Goal: Task Accomplishment & Management: Use online tool/utility

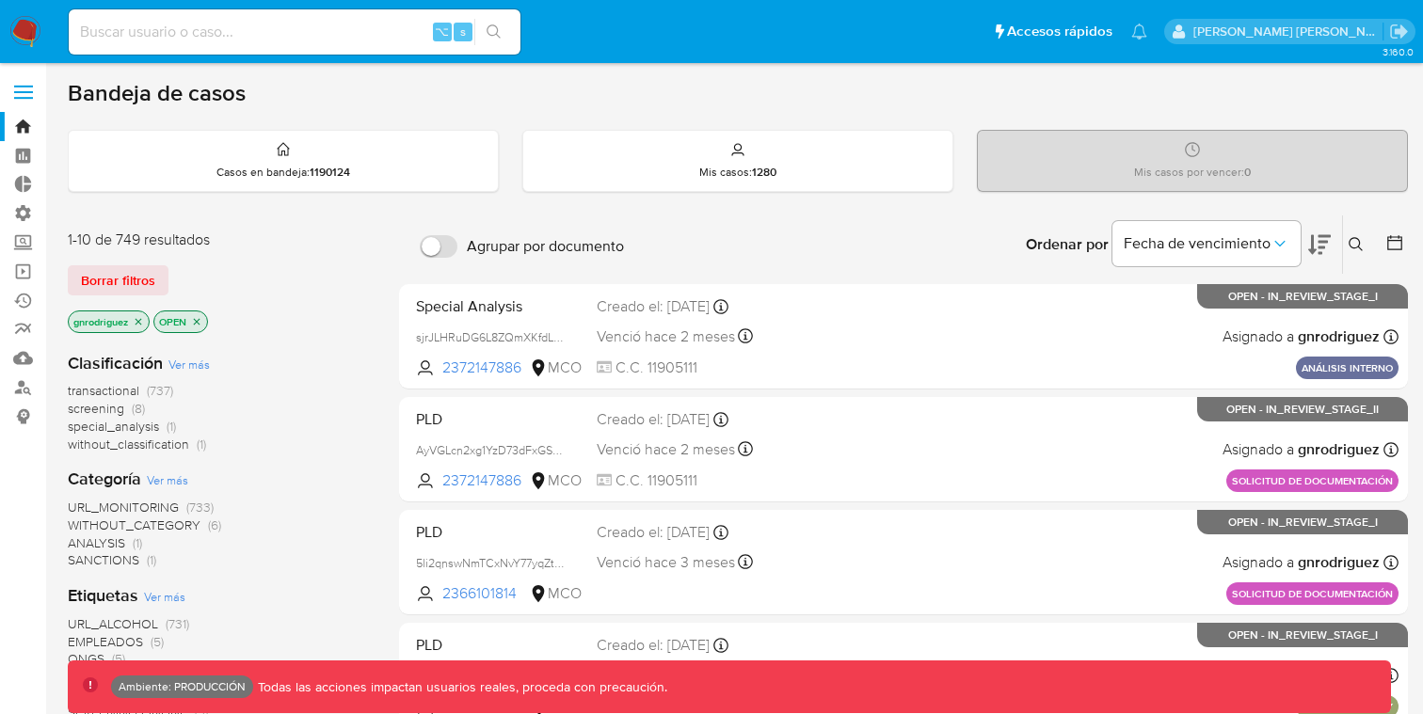
click at [37, 89] on label at bounding box center [23, 92] width 47 height 40
click at [0, 0] on input "checkbox" at bounding box center [0, 0] width 0 height 0
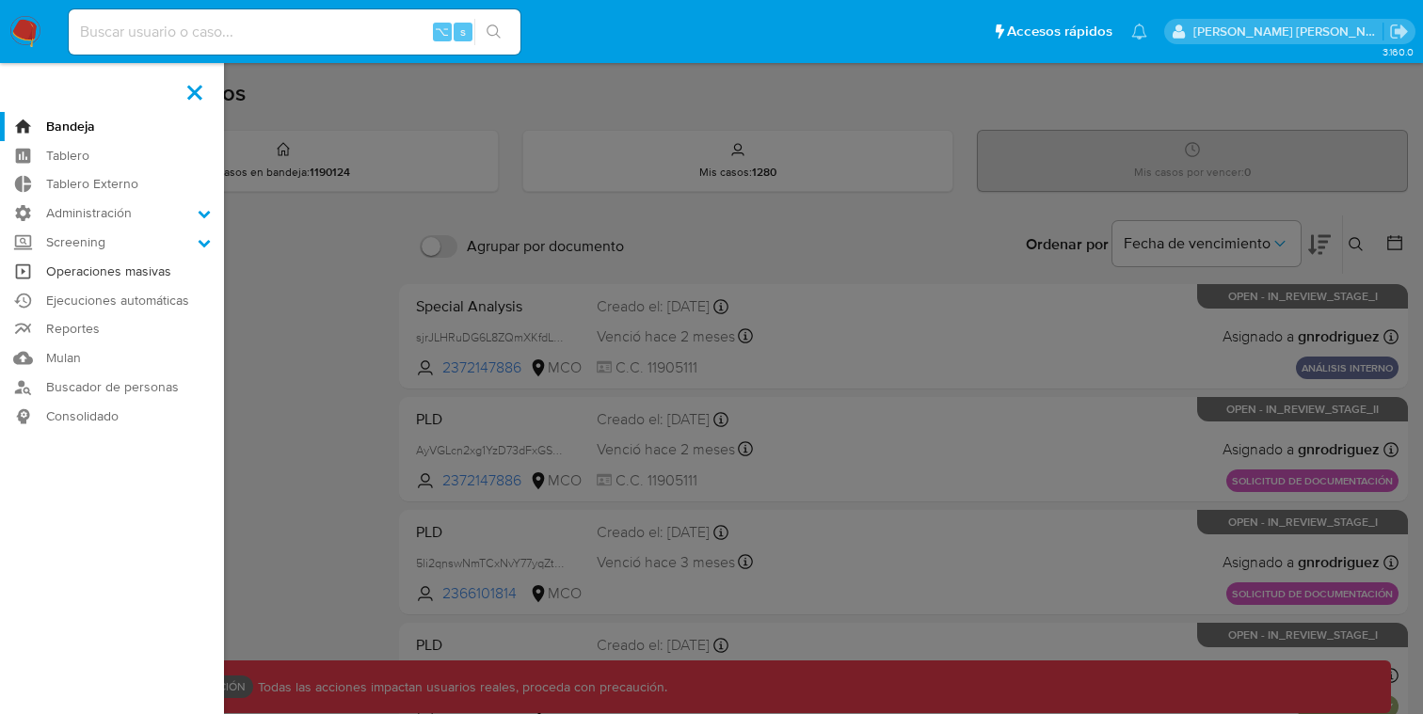
click at [123, 276] on link "Operaciones masivas" at bounding box center [112, 271] width 224 height 29
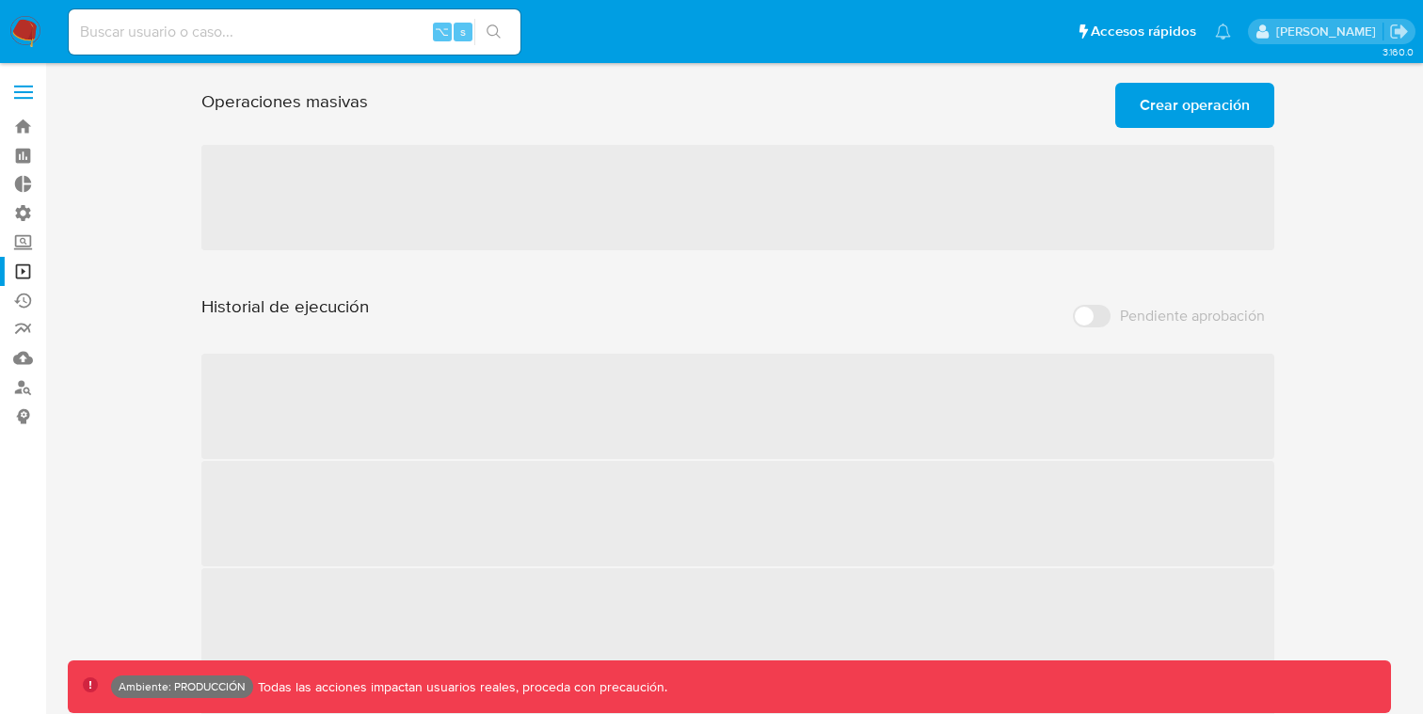
click at [1177, 115] on span "Crear operación" at bounding box center [1194, 105] width 110 height 41
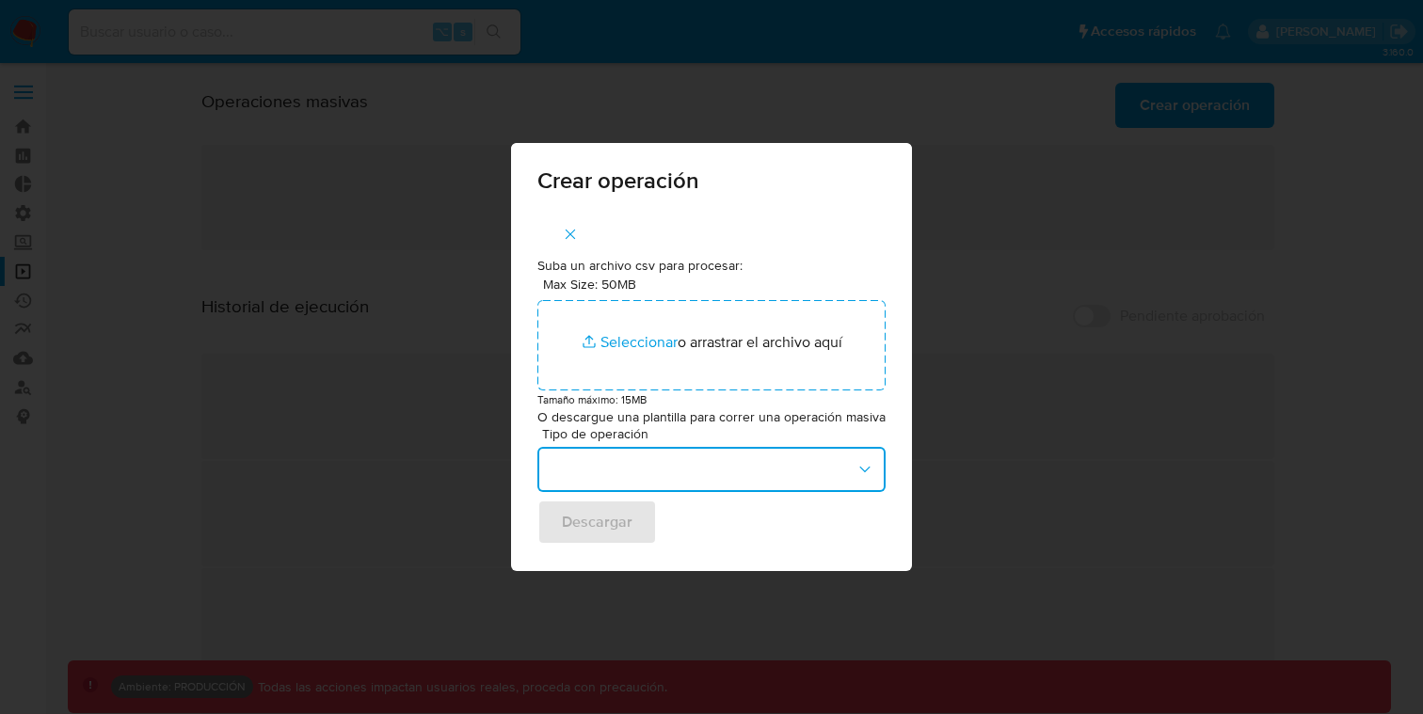
click at [707, 459] on button "button" at bounding box center [711, 469] width 348 height 45
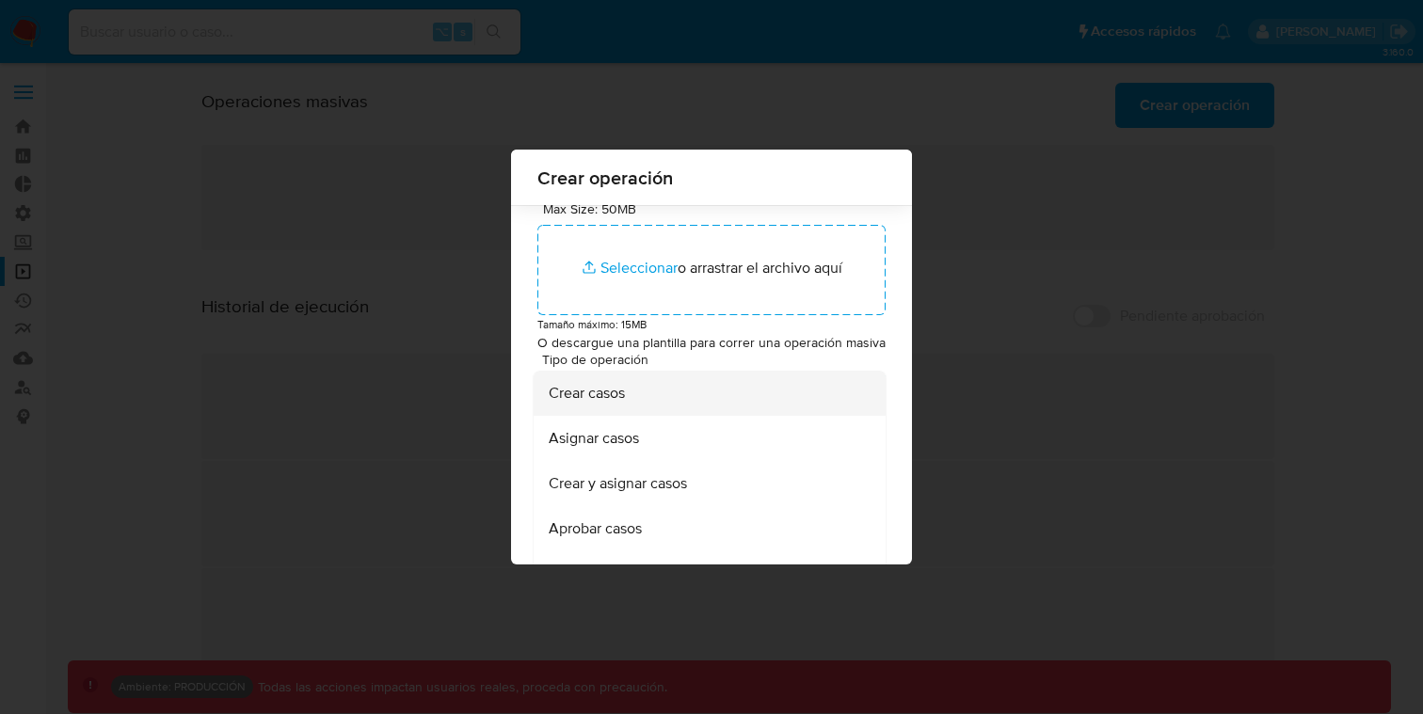
click at [694, 383] on div "Crear casos" at bounding box center [704, 393] width 310 height 45
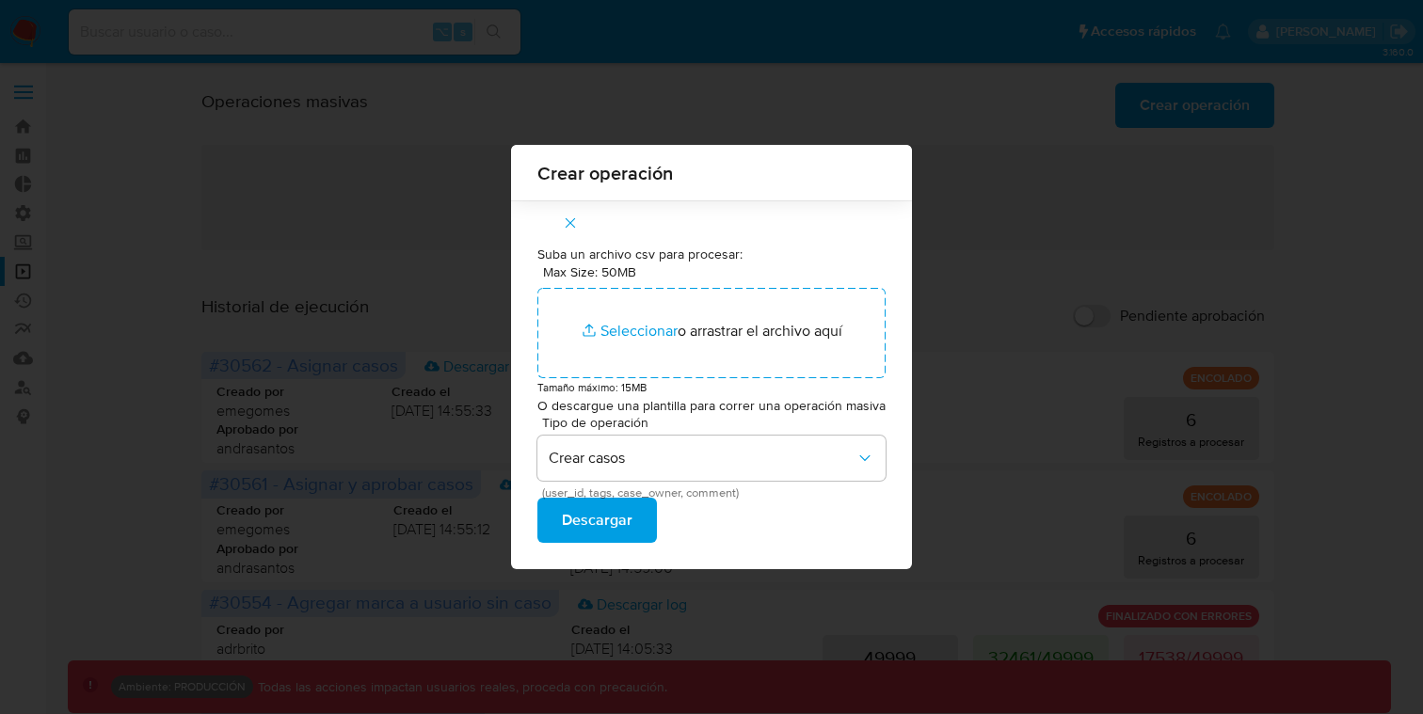
click at [571, 216] on icon "button" at bounding box center [570, 223] width 17 height 17
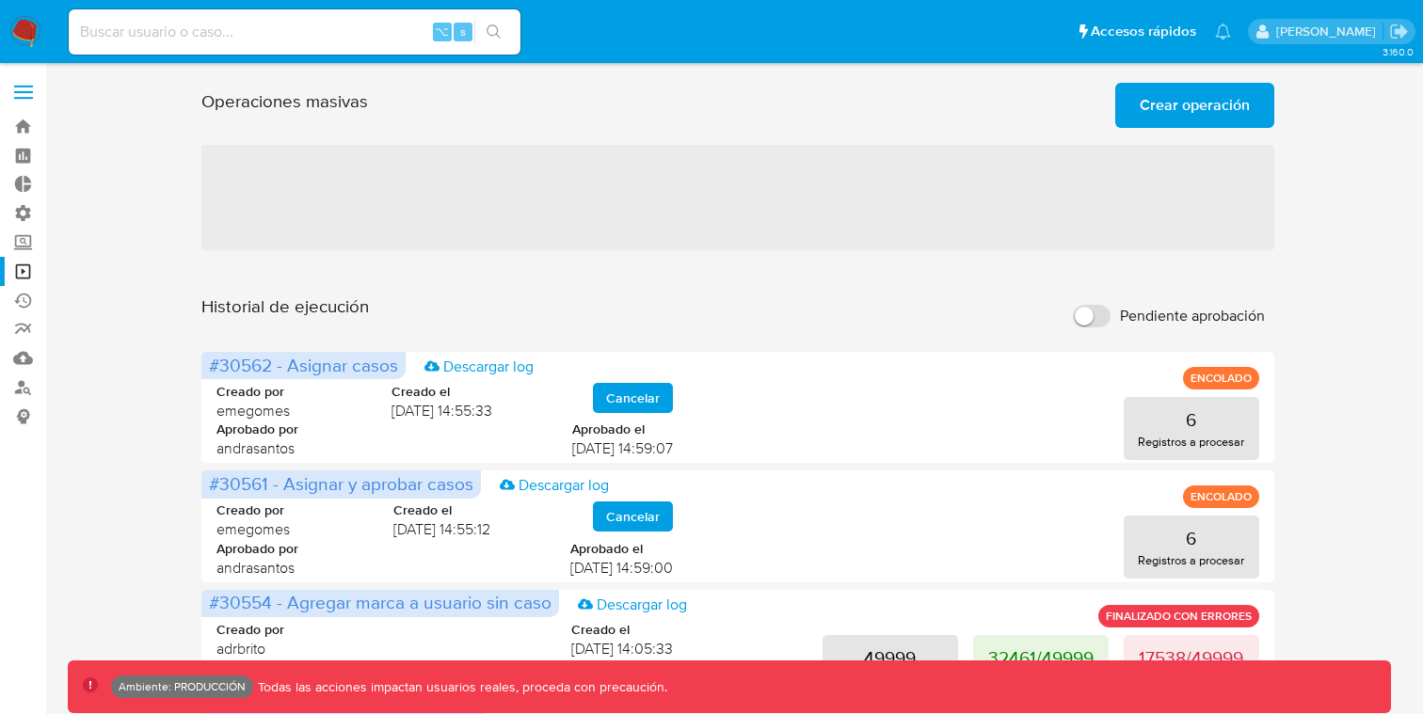
click at [28, 103] on label at bounding box center [23, 92] width 47 height 40
click at [0, 0] on input "checkbox" at bounding box center [0, 0] width 0 height 0
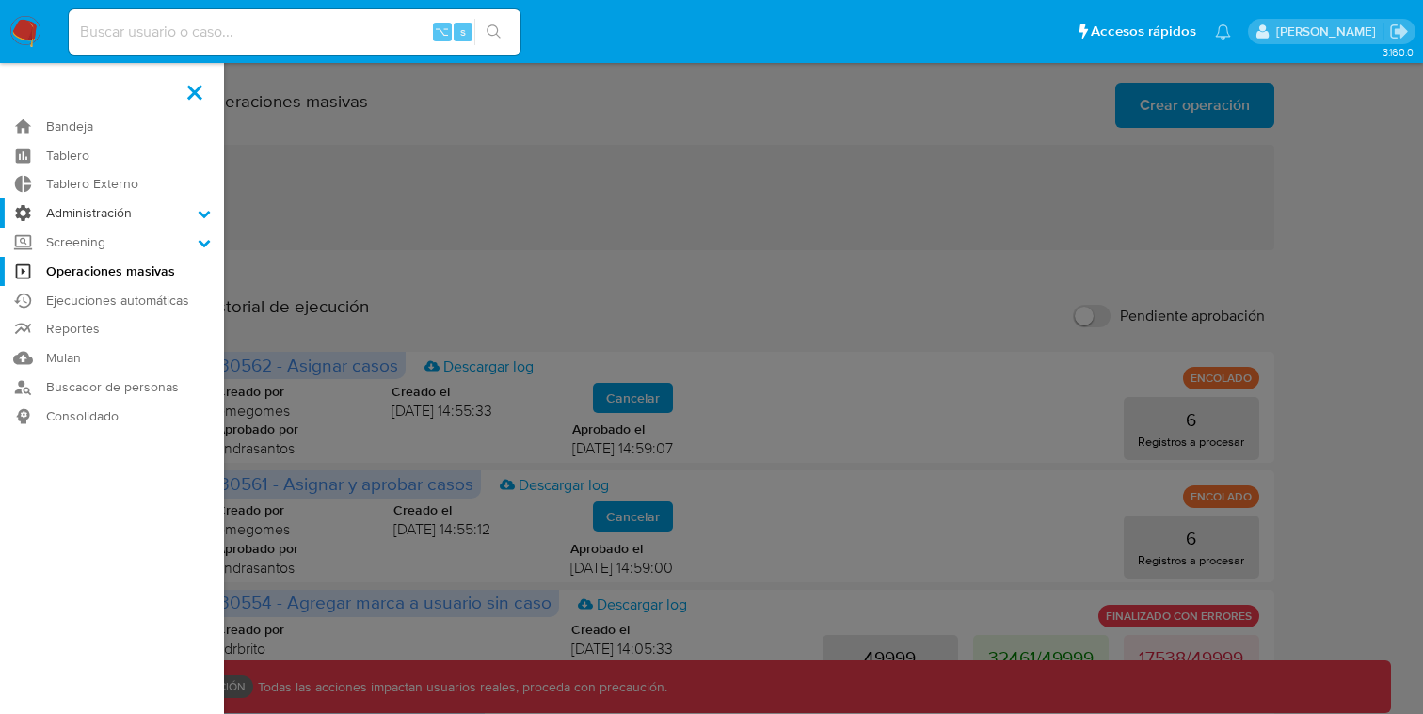
click at [91, 215] on label "Administración" at bounding box center [112, 213] width 224 height 29
click at [0, 0] on input "Administración" at bounding box center [0, 0] width 0 height 0
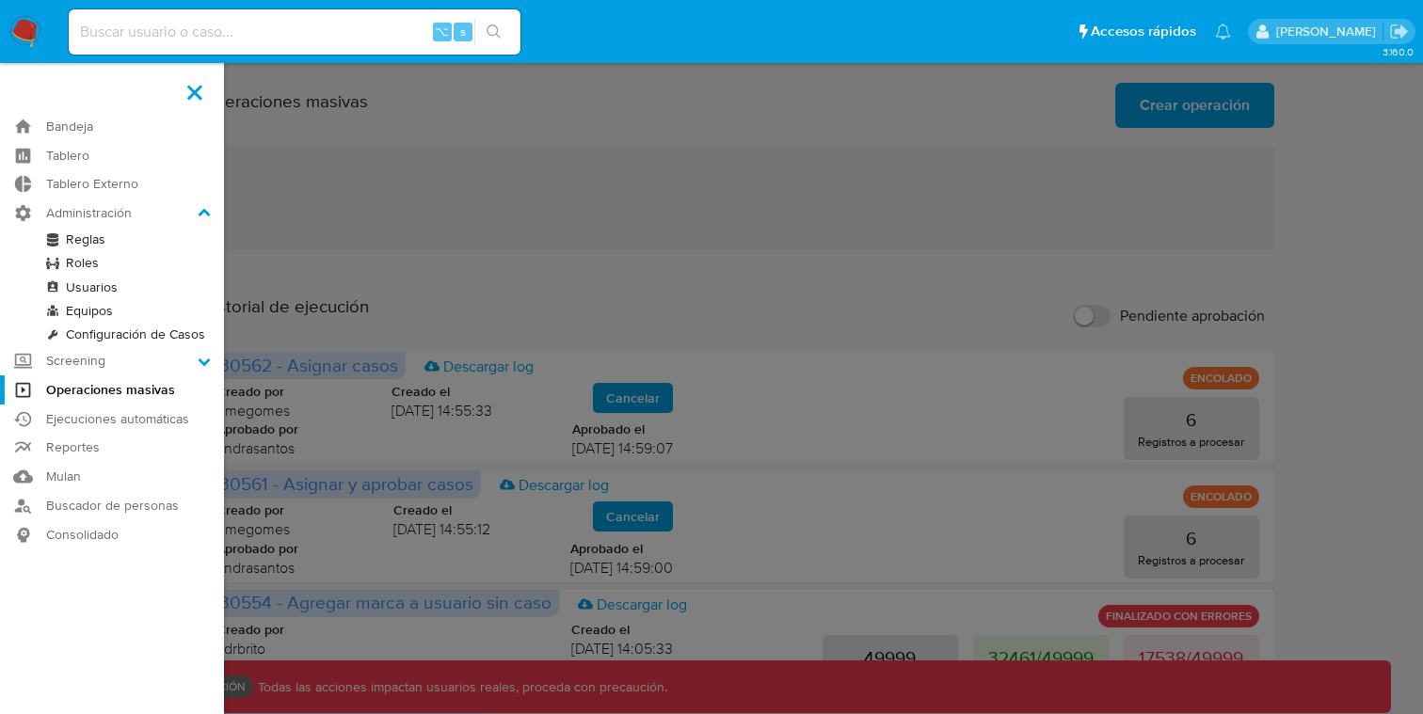
click at [91, 338] on link "Configuración de Casos" at bounding box center [112, 335] width 224 height 24
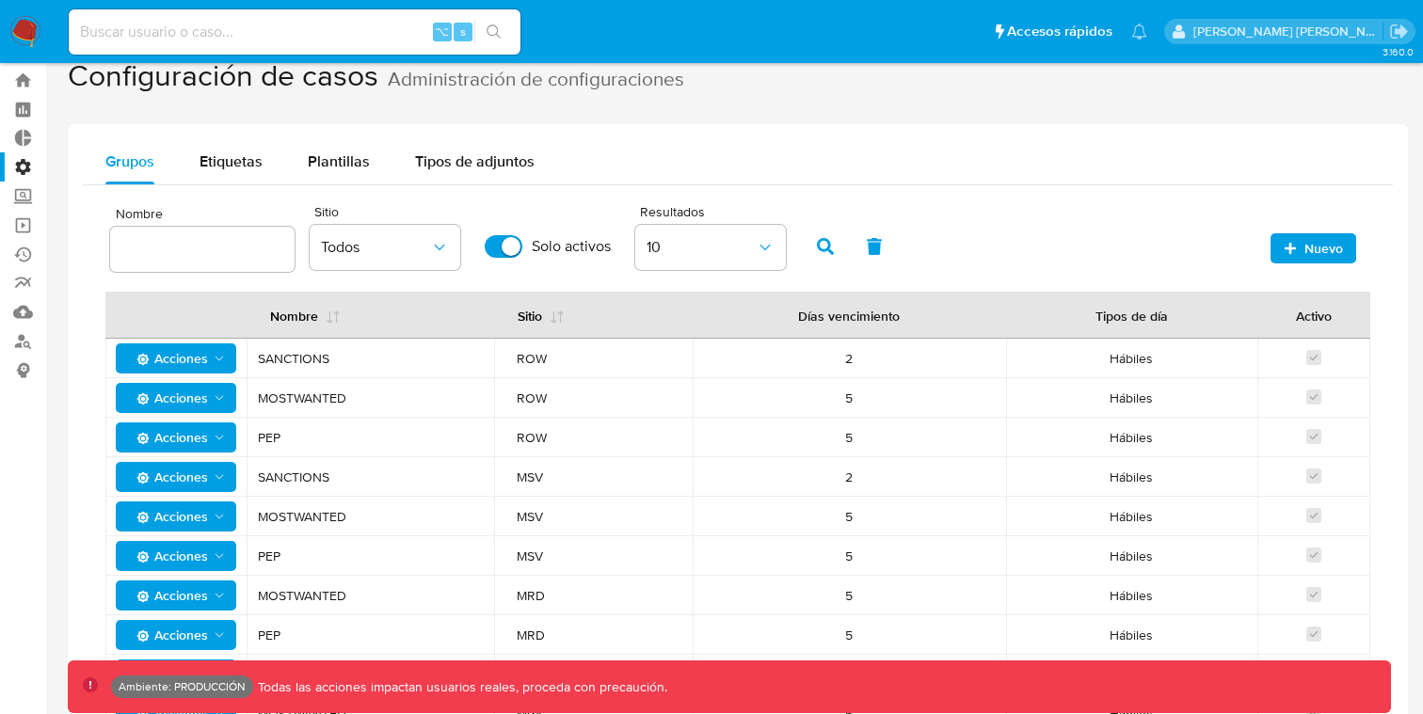
scroll to position [63, 0]
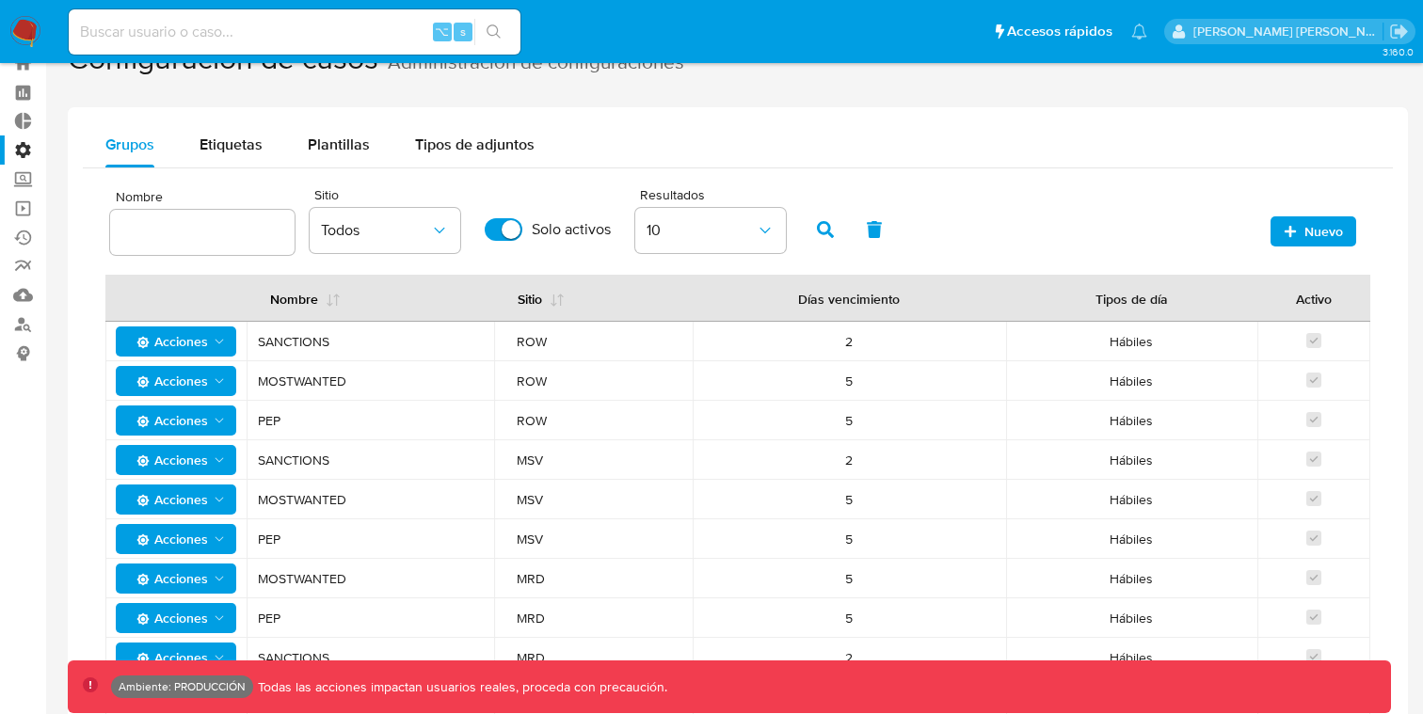
click at [505, 415] on td "ROW" at bounding box center [593, 421] width 199 height 40
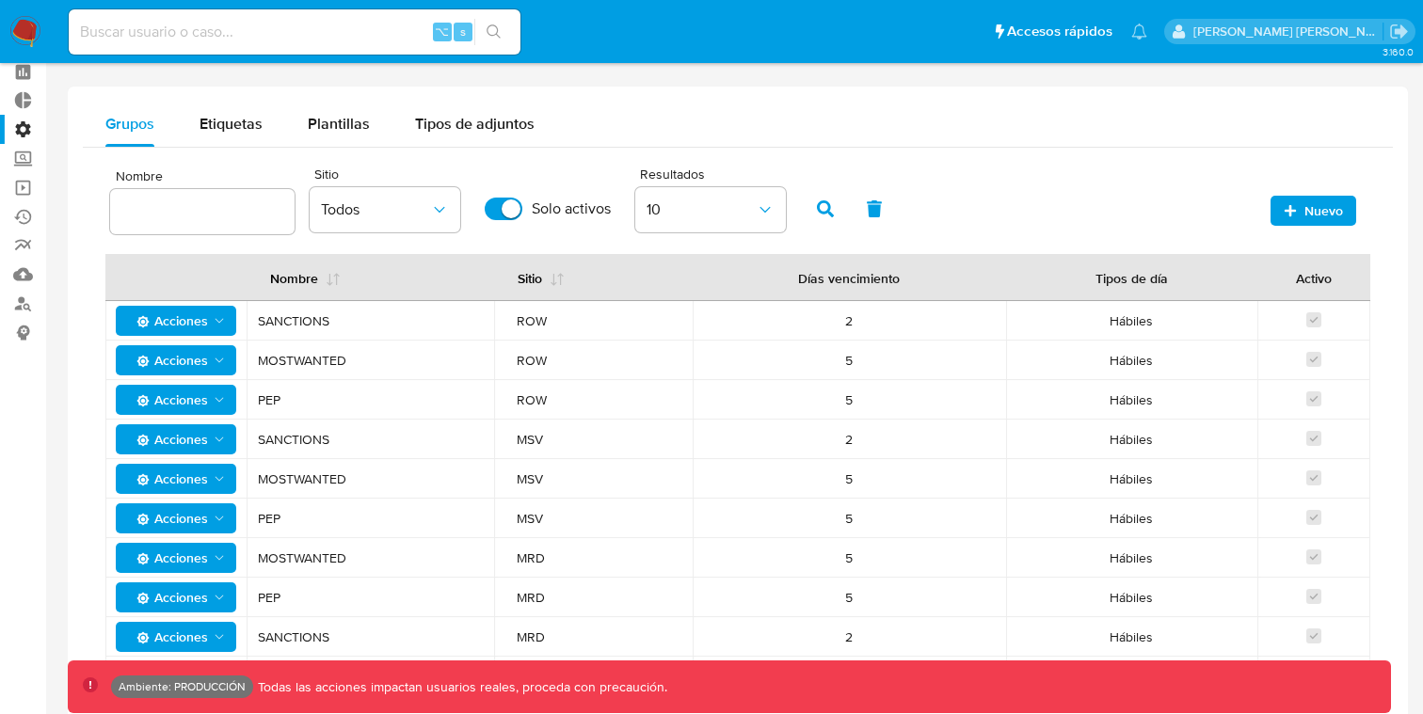
scroll to position [0, 0]
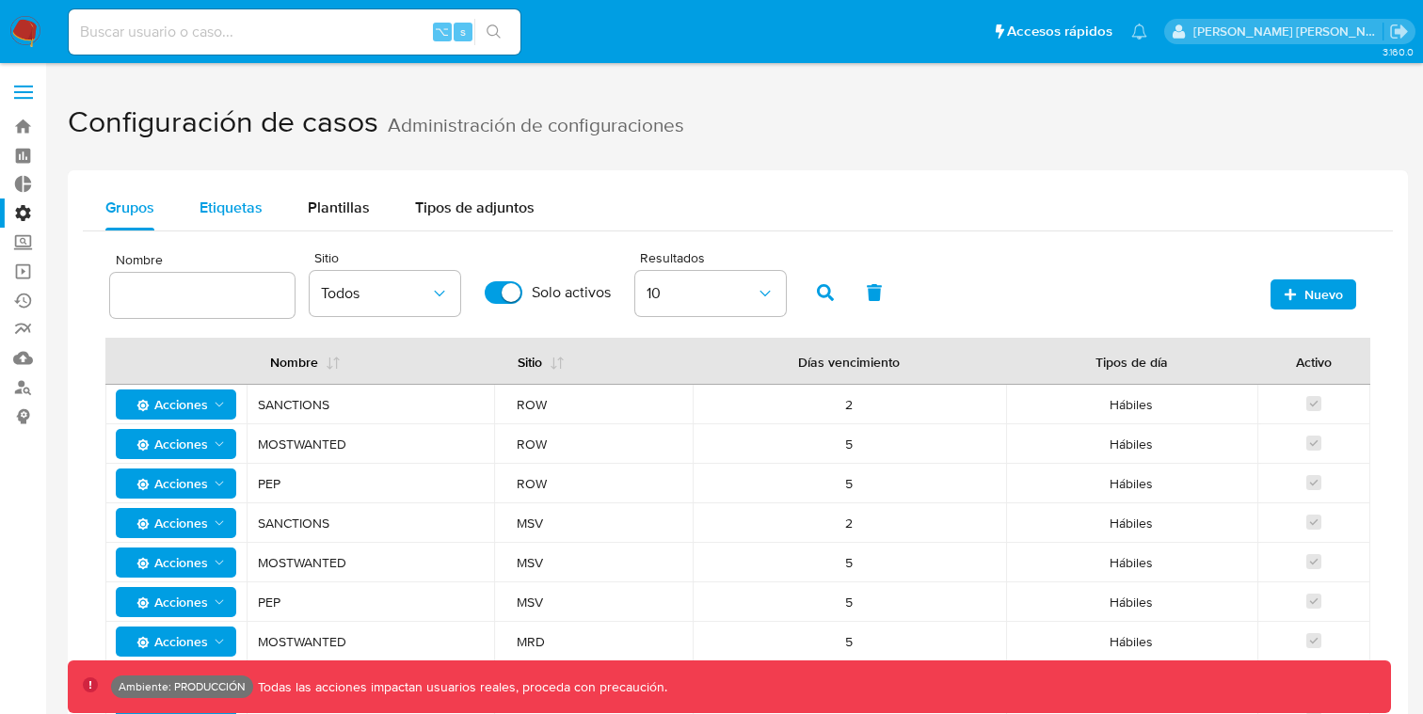
click at [225, 186] on div "Etiquetas" at bounding box center [230, 207] width 63 height 45
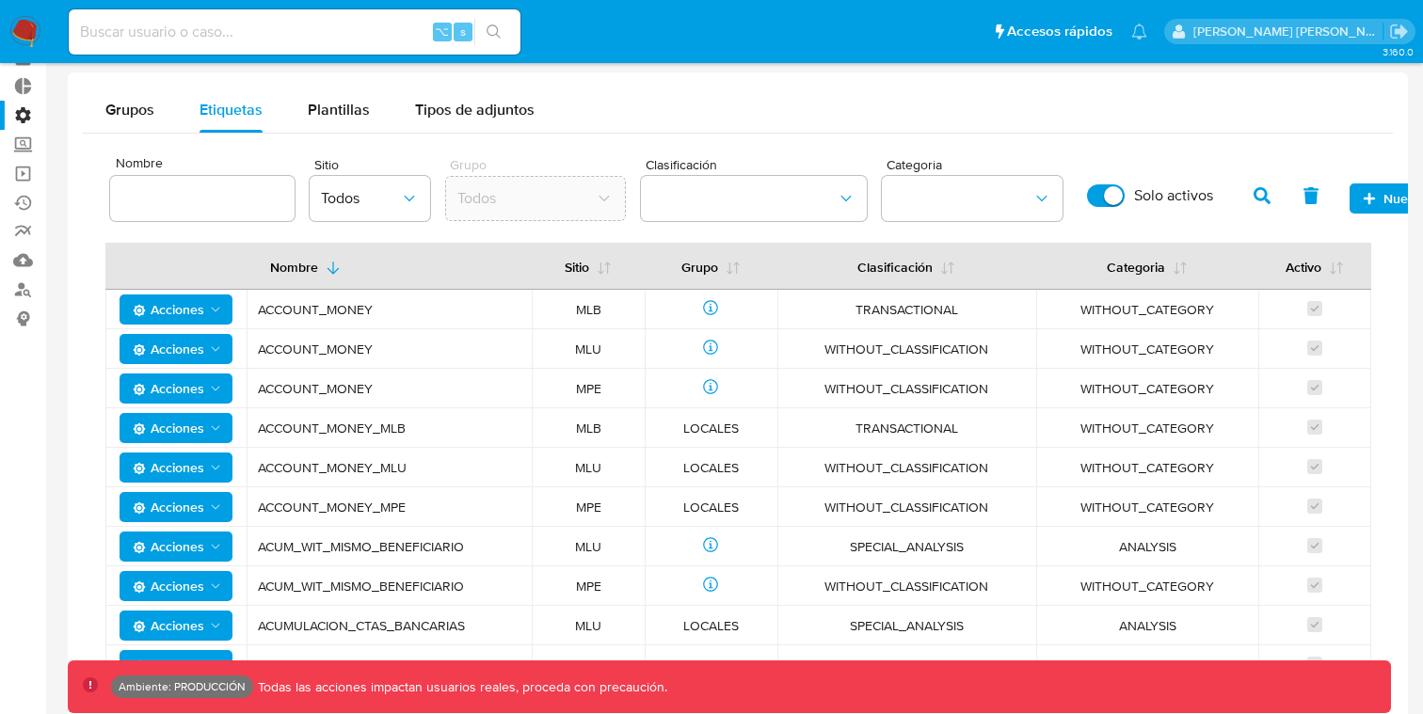
scroll to position [249, 0]
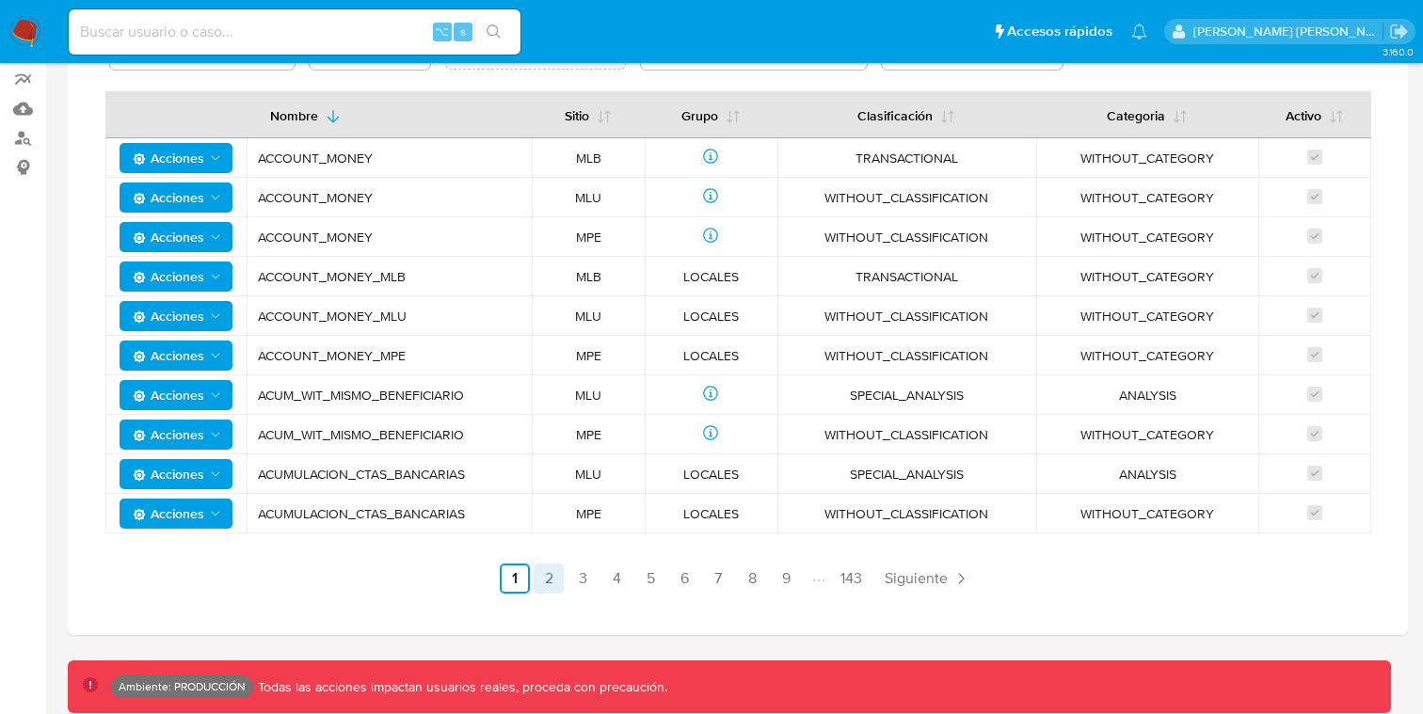
click at [547, 564] on link "2" at bounding box center [548, 579] width 30 height 30
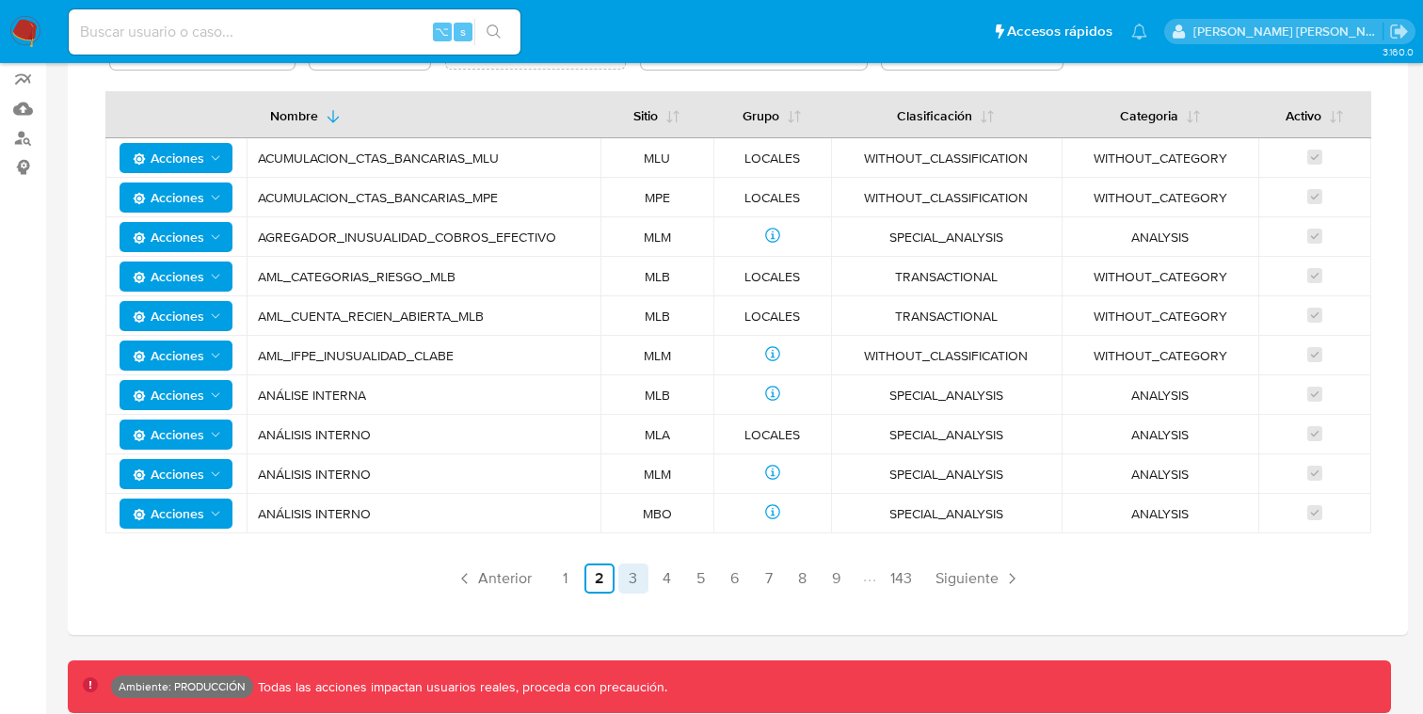
click at [636, 577] on link "3" at bounding box center [633, 579] width 30 height 30
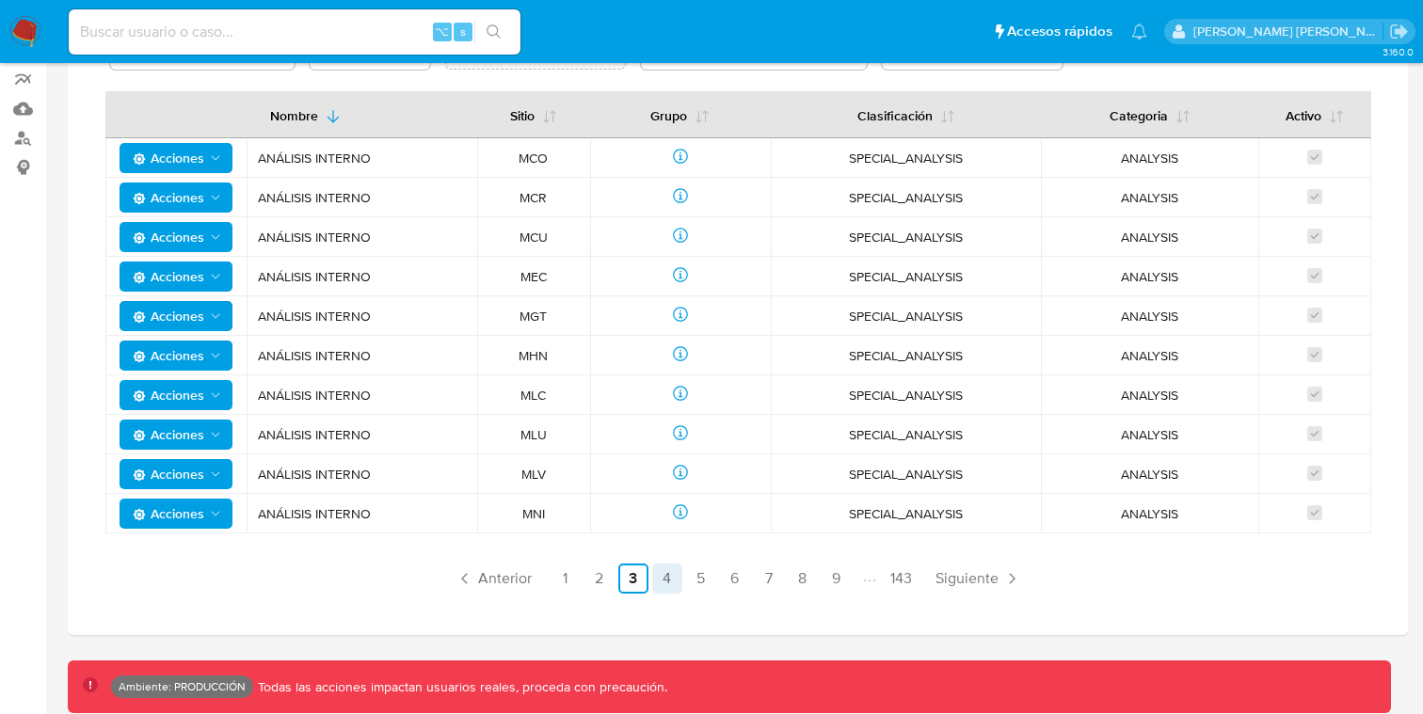
click at [679, 580] on link "4" at bounding box center [667, 579] width 30 height 30
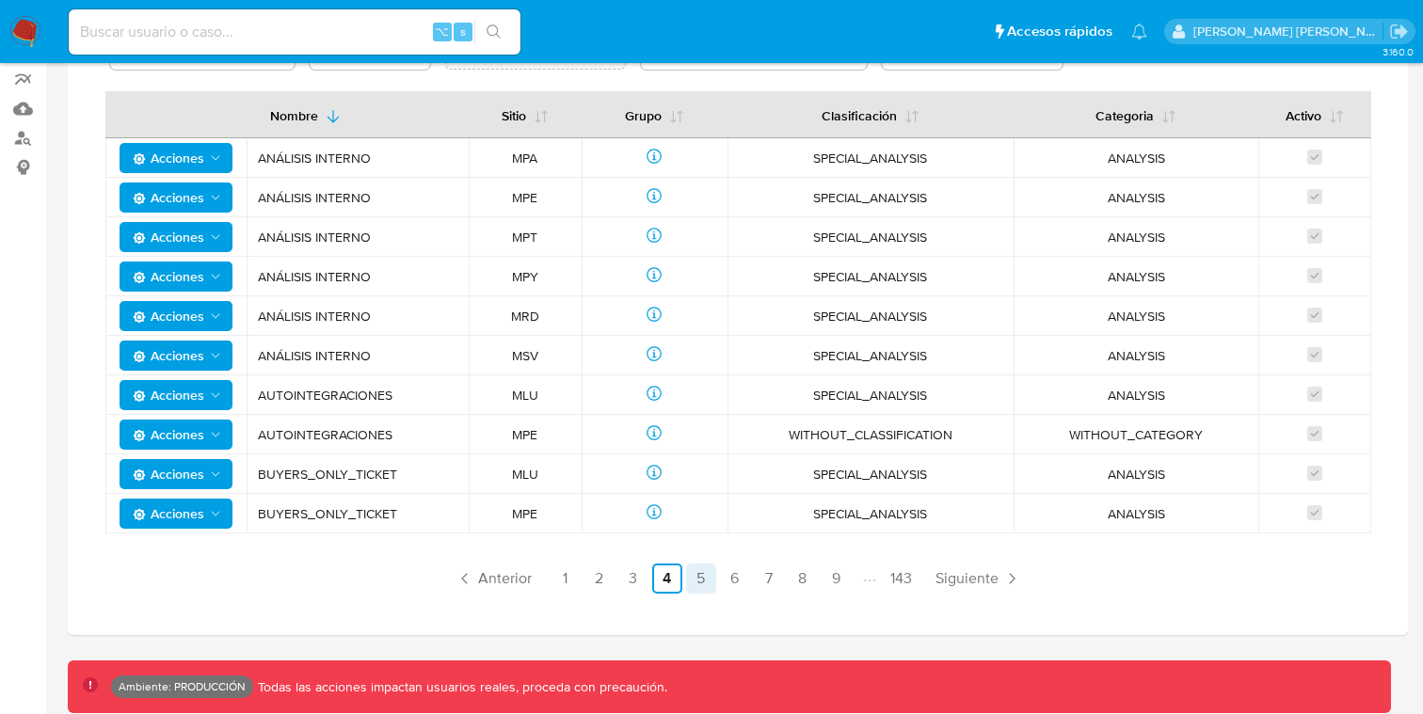
click at [708, 579] on link "5" at bounding box center [701, 579] width 30 height 30
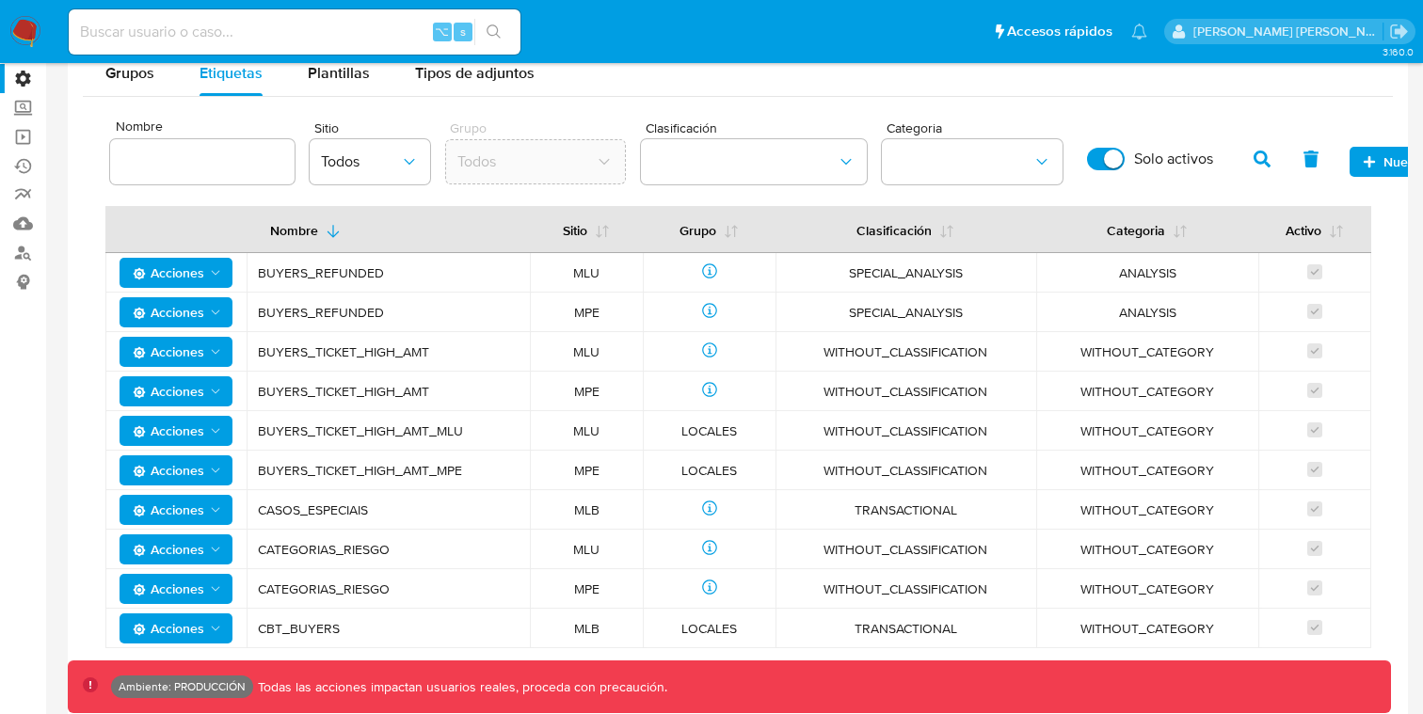
scroll to position [0, 0]
